Goal: Information Seeking & Learning: Learn about a topic

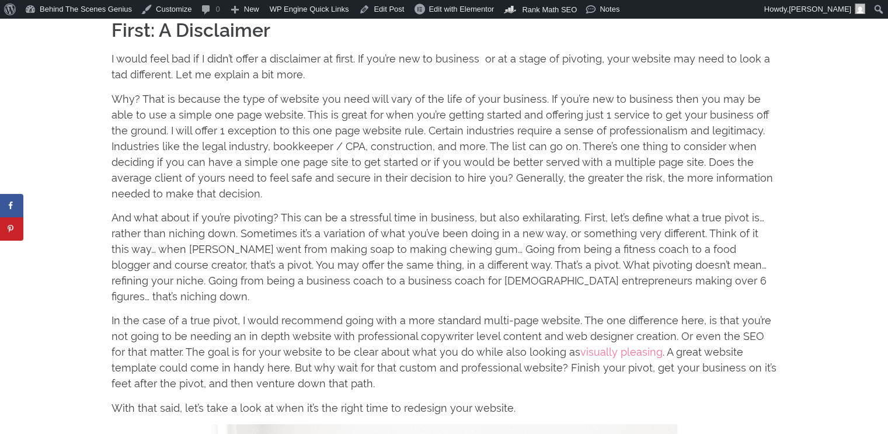
scroll to position [696, 0]
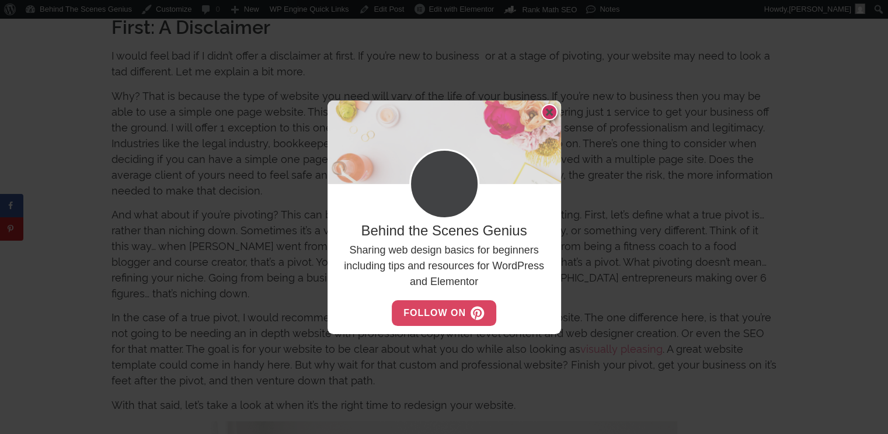
click at [549, 114] on icon "close" at bounding box center [549, 112] width 7 height 11
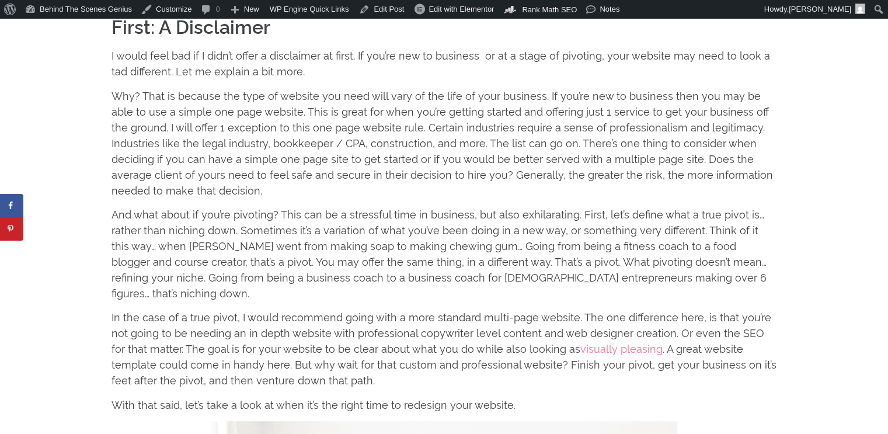
click at [383, 154] on p "Why? That is because the type of website you need will vary of the life of your…" at bounding box center [445, 143] width 666 height 110
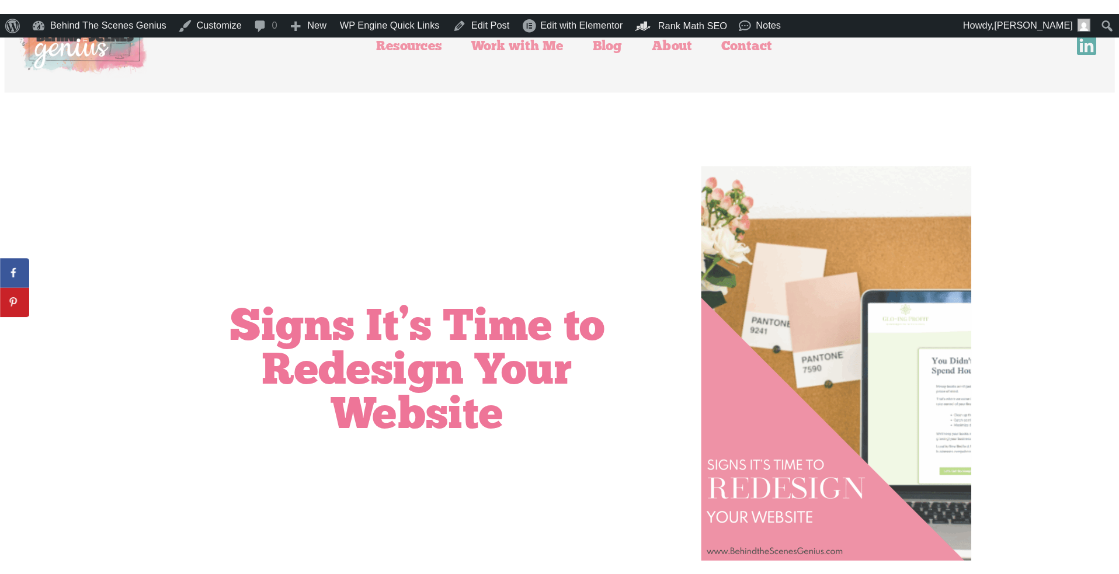
scroll to position [0, 0]
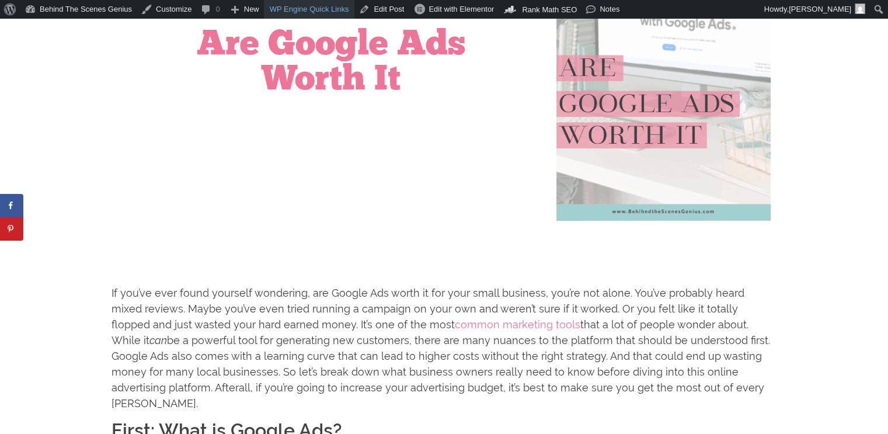
scroll to position [234, 0]
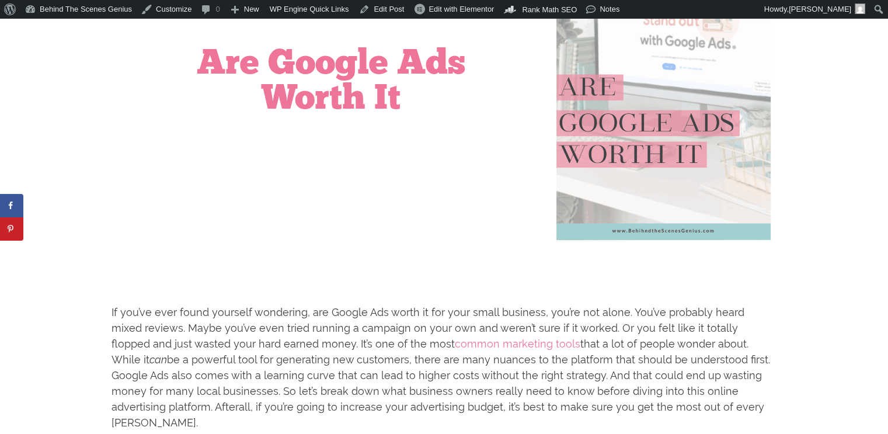
click at [215, 120] on div "Are Google Ads Worth It" at bounding box center [331, 78] width 439 height 333
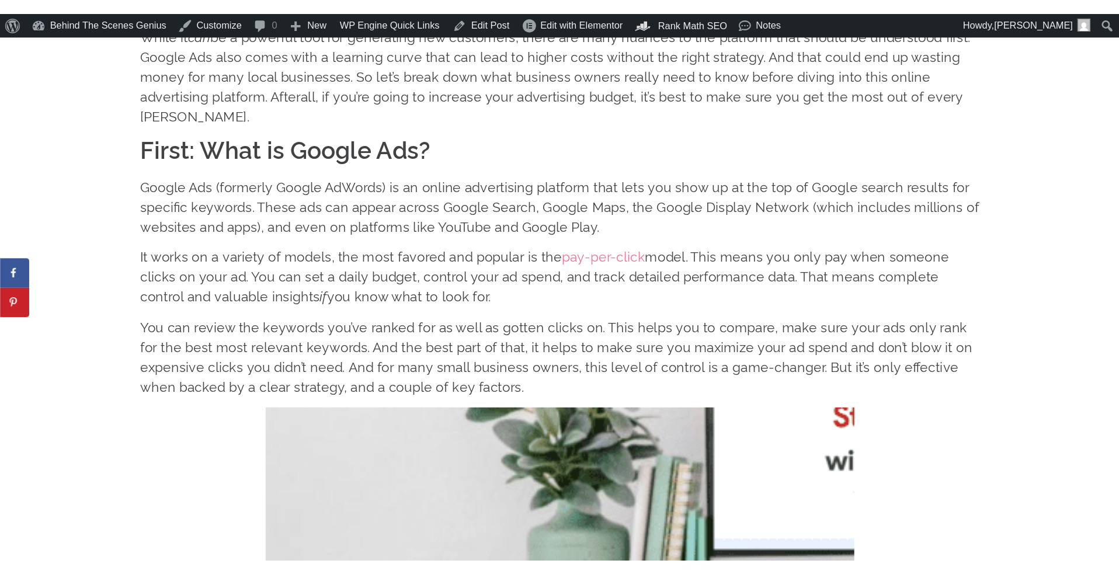
scroll to position [701, 0]
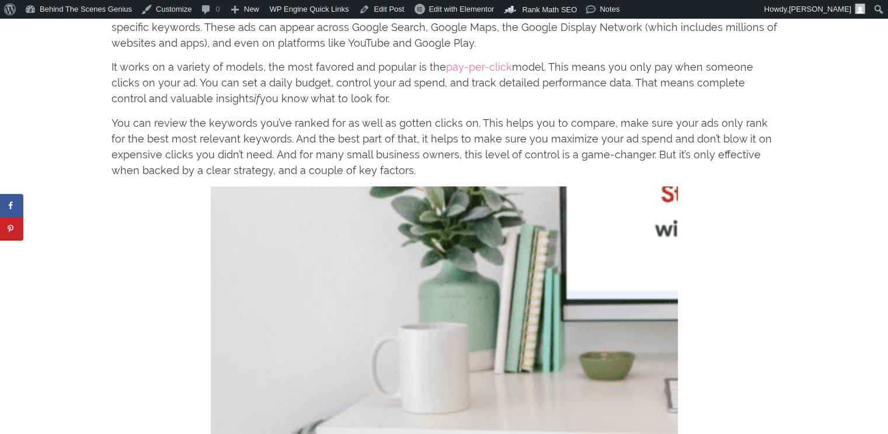
drag, startPoint x: 224, startPoint y: 220, endPoint x: 333, endPoint y: 263, distance: 116.9
click at [333, 263] on p at bounding box center [445, 342] width 666 height 312
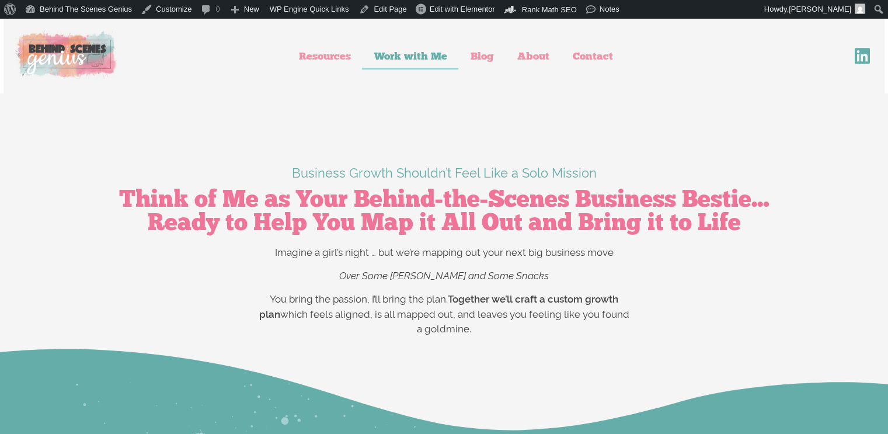
click at [722, 170] on p "Business Growth Shouldn’t Feel Like a Solo Mission" at bounding box center [445, 173] width 666 height 19
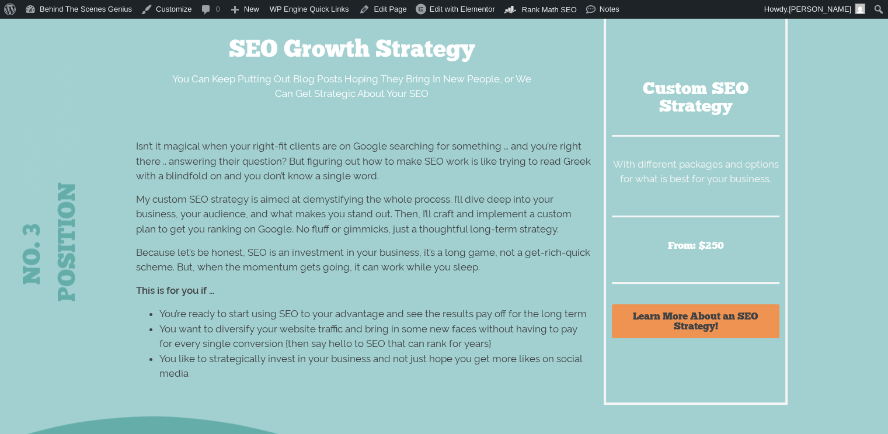
scroll to position [4497, 0]
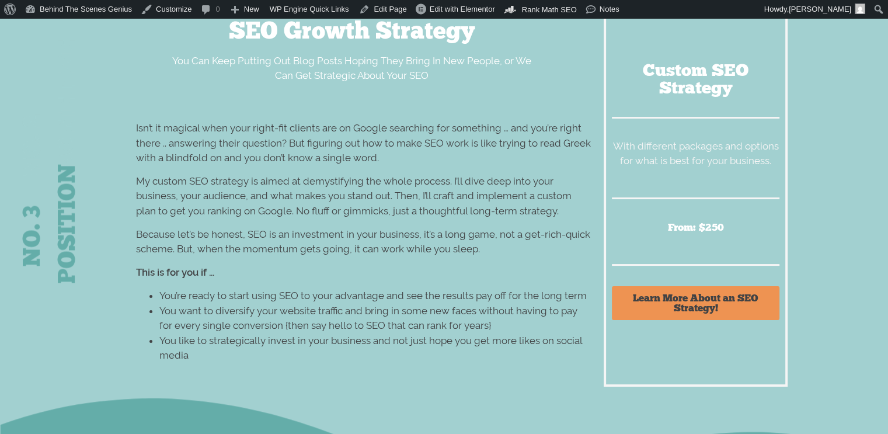
click at [721, 308] on span "Learn More About an SEO Strategy!" at bounding box center [696, 303] width 140 height 20
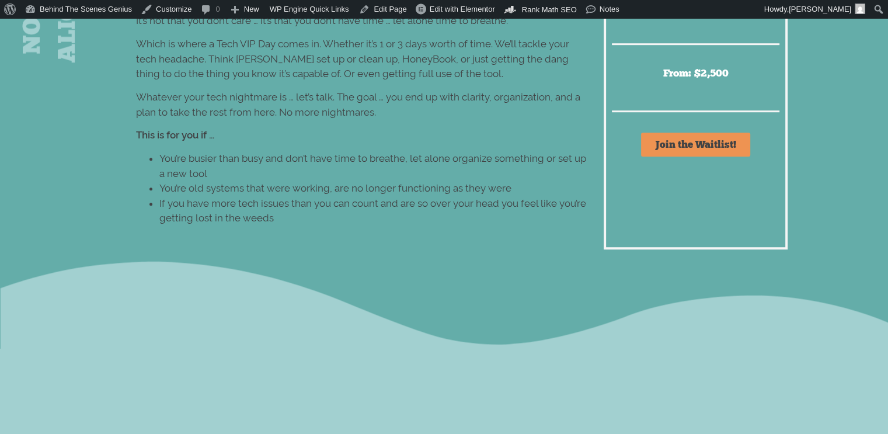
scroll to position [5256, 0]
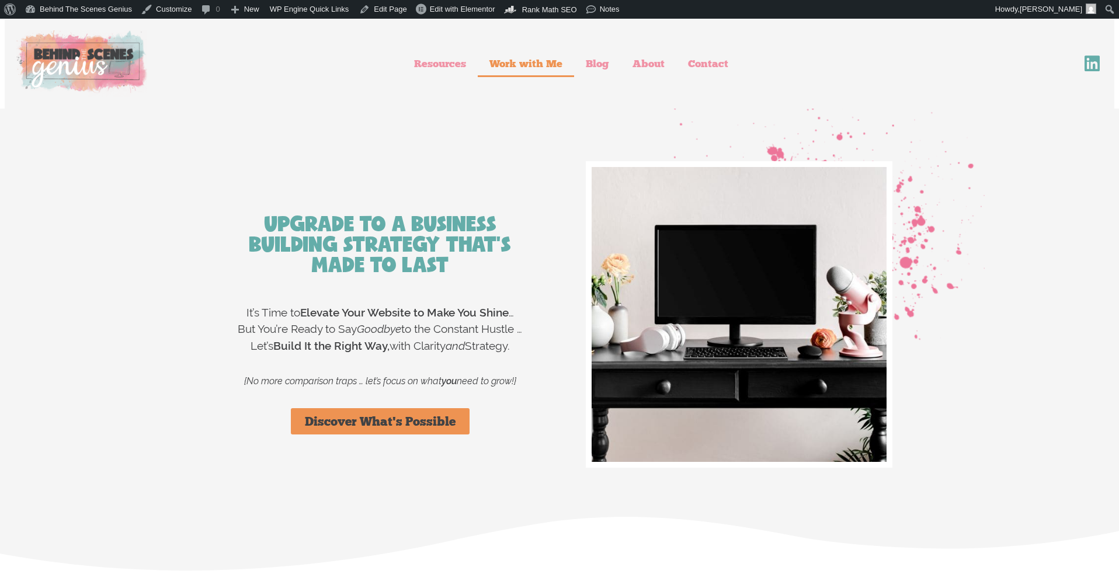
click at [540, 61] on link "Work with Me" at bounding box center [526, 63] width 96 height 27
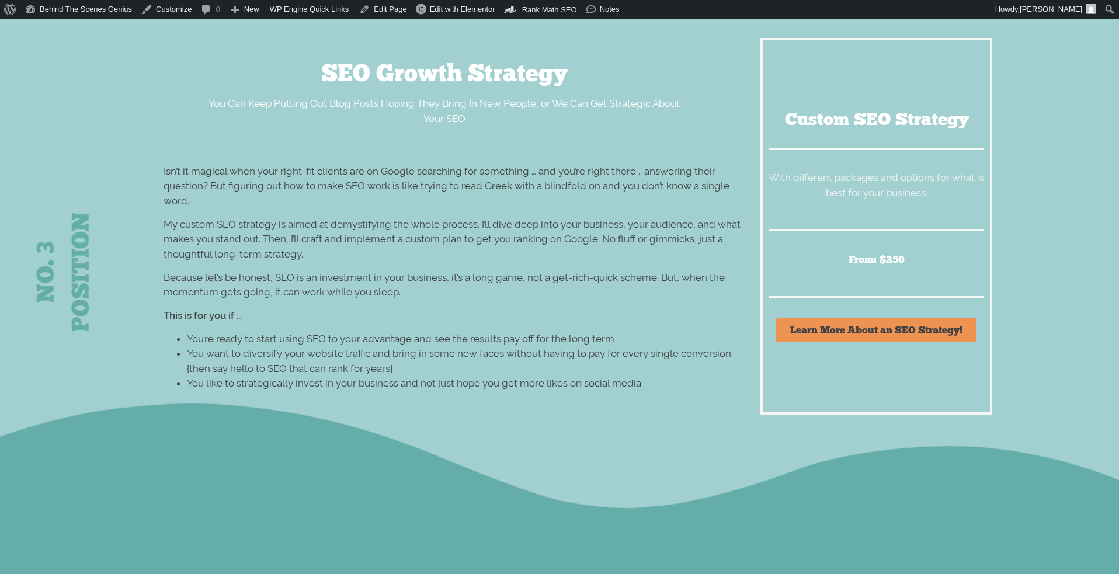
scroll to position [4380, 0]
